Goal: Navigation & Orientation: Find specific page/section

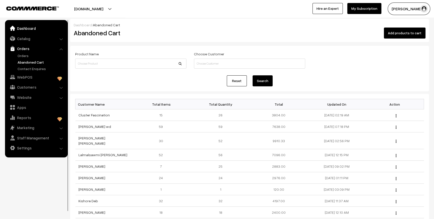
click at [28, 26] on link "Dashboard" at bounding box center [36, 28] width 60 height 9
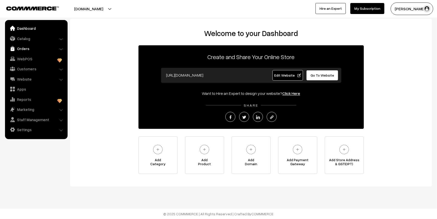
click at [31, 47] on link "Orders" at bounding box center [36, 48] width 60 height 9
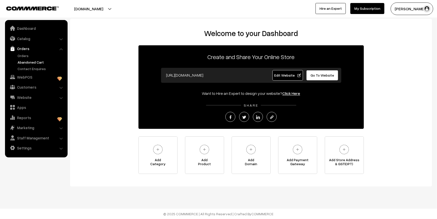
click at [26, 61] on link "Abandoned Cart" at bounding box center [41, 62] width 50 height 5
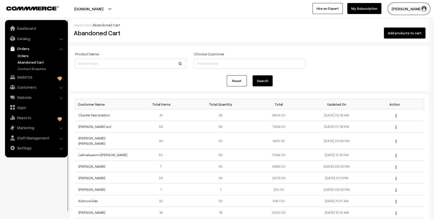
click at [25, 57] on link "Orders" at bounding box center [41, 55] width 50 height 5
